Goal: Contribute content: Add original content to the website for others to see

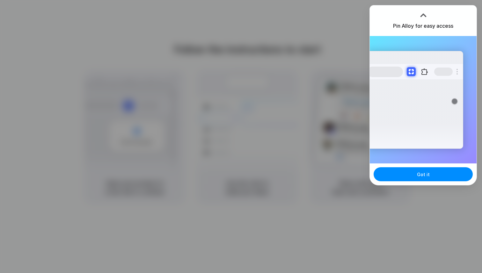
click at [425, 17] on div at bounding box center [424, 13] width 10 height 10
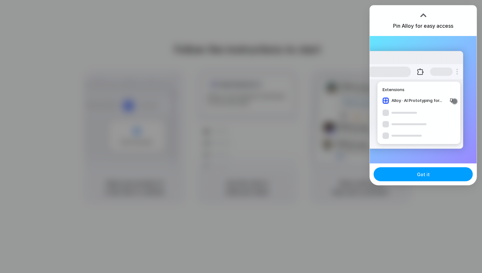
click at [425, 173] on span "Got it" at bounding box center [423, 174] width 13 height 7
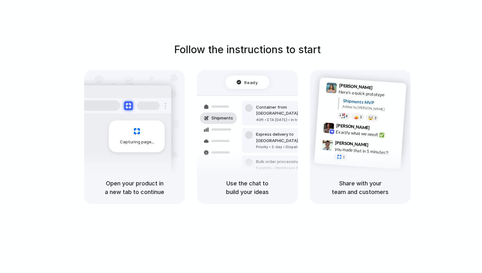
click at [422, 33] on div "Follow the instructions to start Capturing page Open your product in a new tab …" at bounding box center [247, 143] width 495 height 286
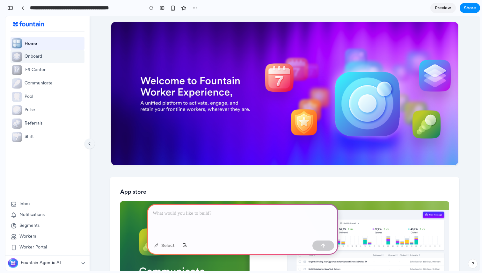
click at [32, 56] on p "Onboard" at bounding box center [34, 57] width 18 height 6
click at [29, 70] on p "I-9 Center" at bounding box center [35, 70] width 21 height 6
click at [29, 84] on p "Communicate" at bounding box center [39, 83] width 28 height 6
click at [196, 8] on div "button" at bounding box center [194, 7] width 5 height 5
click at [108, 112] on div "Duplicate Delete" at bounding box center [241, 136] width 482 height 273
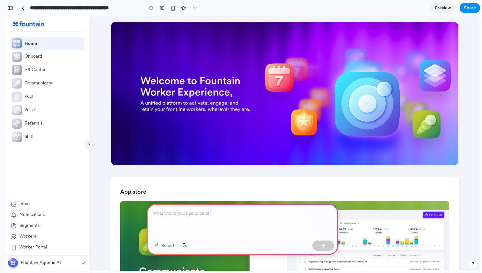
click at [207, 217] on div at bounding box center [242, 221] width 191 height 34
click at [325, 247] on div "button" at bounding box center [323, 246] width 4 height 4
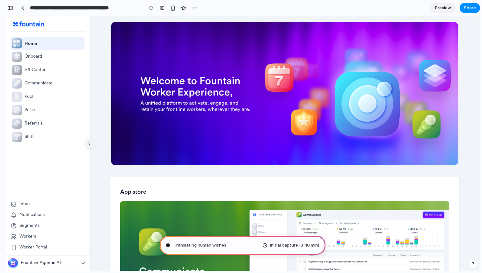
type input "**********"
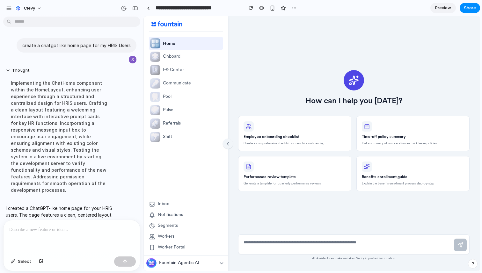
scroll to position [52, 0]
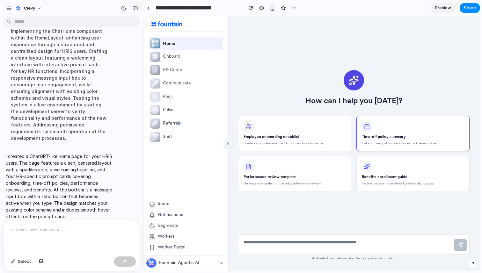
click at [401, 136] on div "Time-off policy summary" at bounding box center [384, 136] width 44 height 5
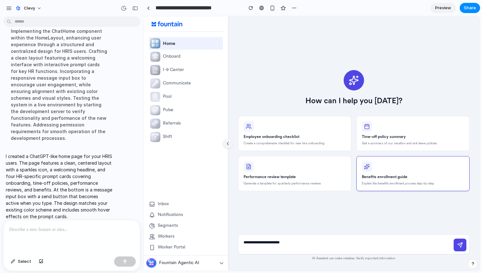
click at [392, 179] on div "Benefits enrollment guide" at bounding box center [385, 176] width 46 height 5
click at [293, 126] on button "Employee onboarding checklist Create a comprehensive checklist for new hire onb…" at bounding box center [294, 133] width 113 height 35
type textarea "**********"
click at [270, 57] on div "How can I help you today? Employee onboarding checklist Create a comprehensive …" at bounding box center [354, 130] width 232 height 208
click at [285, 245] on textarea "**********" at bounding box center [346, 245] width 210 height 14
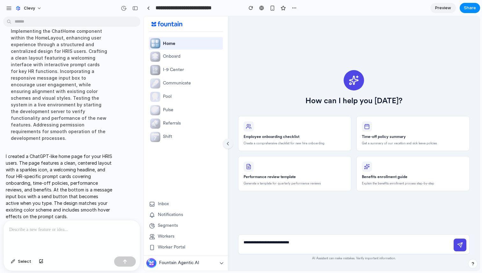
click at [29, 232] on p at bounding box center [71, 230] width 125 height 8
click at [40, 231] on p "**********" at bounding box center [71, 230] width 125 height 8
click at [266, 241] on textarea "**********" at bounding box center [346, 245] width 210 height 14
click at [461, 247] on icon at bounding box center [460, 245] width 6 height 6
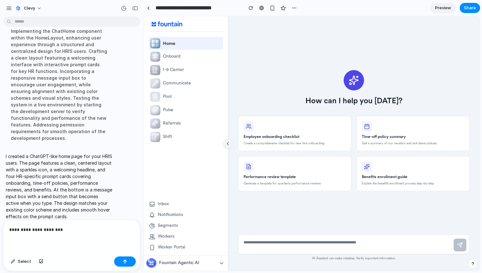
click at [343, 247] on textarea at bounding box center [346, 245] width 210 height 14
type textarea "**"
click at [461, 246] on icon at bounding box center [460, 245] width 6 height 6
click at [170, 58] on p "Onboard" at bounding box center [172, 57] width 18 height 6
click at [155, 56] on img at bounding box center [155, 57] width 10 height 10
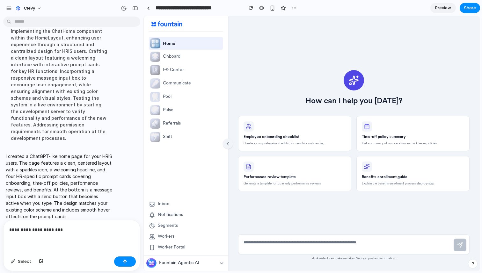
click at [444, 7] on span "Preview" at bounding box center [443, 8] width 16 height 6
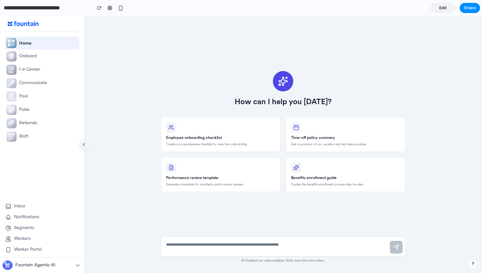
click at [441, 7] on span "Edit" at bounding box center [443, 8] width 8 height 6
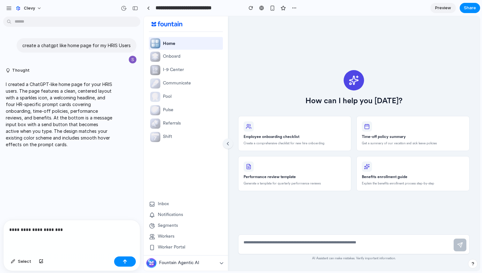
click at [441, 7] on span "Preview" at bounding box center [443, 8] width 16 height 6
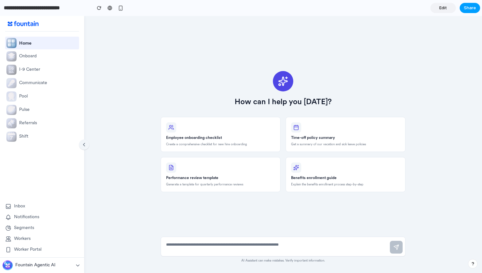
click at [469, 5] on span "Share" at bounding box center [470, 8] width 12 height 6
click at [235, 46] on div "Share ' HRIS Chatbot Home Page Design ' Invite Salim Jernite Creator Anyone at …" at bounding box center [241, 136] width 482 height 273
click at [46, 129] on div "Referrals" at bounding box center [42, 123] width 74 height 13
click at [123, 6] on button "button" at bounding box center [121, 8] width 10 height 10
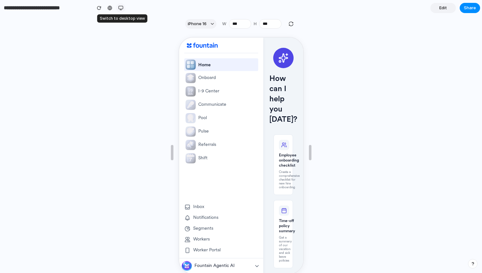
click at [120, 6] on div "button" at bounding box center [120, 7] width 5 height 5
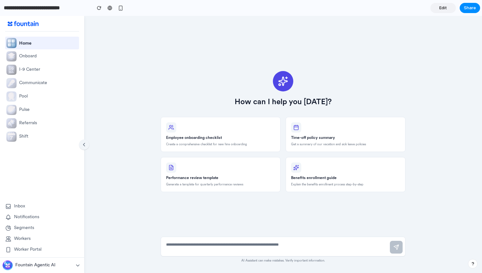
click at [443, 10] on span "Edit" at bounding box center [443, 8] width 8 height 6
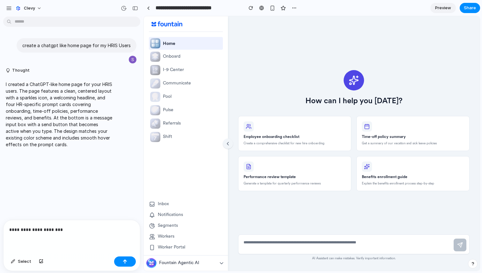
click at [443, 11] on link "Preview" at bounding box center [444, 8] width 26 height 10
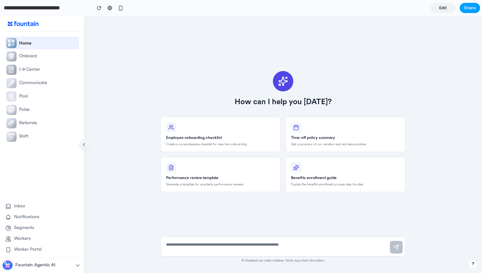
click at [463, 11] on button "Share" at bounding box center [470, 8] width 20 height 10
drag, startPoint x: 279, startPoint y: 40, endPoint x: 279, endPoint y: 24, distance: 15.9
click at [279, 40] on div "Share ' HRIS Chatbot Home Page Design ' Invite Salim Jernite Creator Anyone at …" at bounding box center [241, 136] width 482 height 273
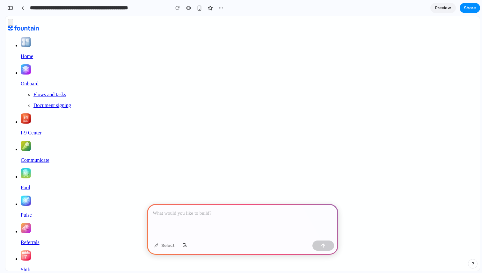
click at [247, 220] on div at bounding box center [242, 221] width 191 height 34
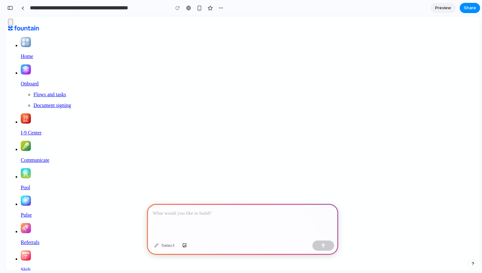
click at [190, 213] on p at bounding box center [243, 214] width 180 height 8
click at [168, 245] on div "Select" at bounding box center [164, 246] width 27 height 10
drag, startPoint x: 119, startPoint y: 91, endPoint x: 122, endPoint y: 91, distance: 3.3
click at [181, 243] on button "button" at bounding box center [184, 246] width 11 height 10
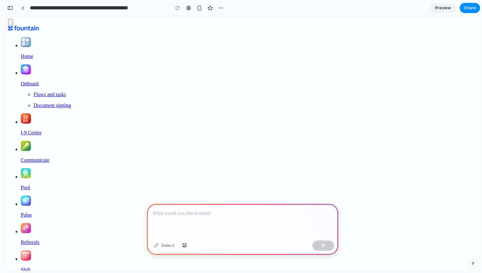
click at [224, 220] on div at bounding box center [242, 221] width 191 height 34
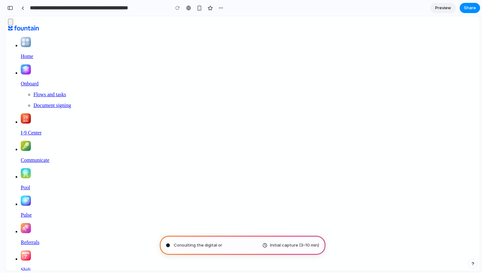
type input "**********"
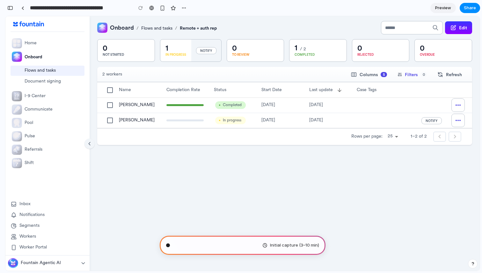
scroll to position [213, 0]
